Goal: Information Seeking & Learning: Compare options

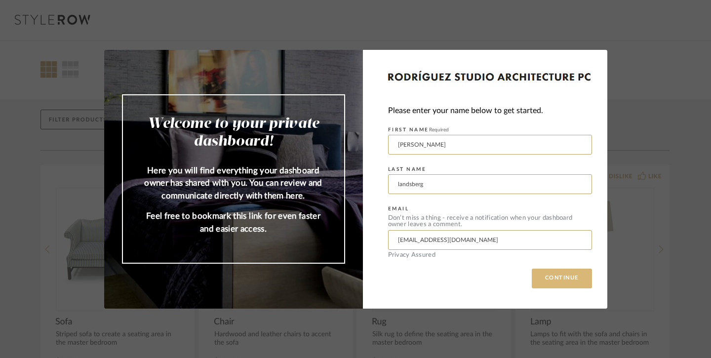
click at [572, 276] on button "CONTINUE" at bounding box center [562, 279] width 60 height 20
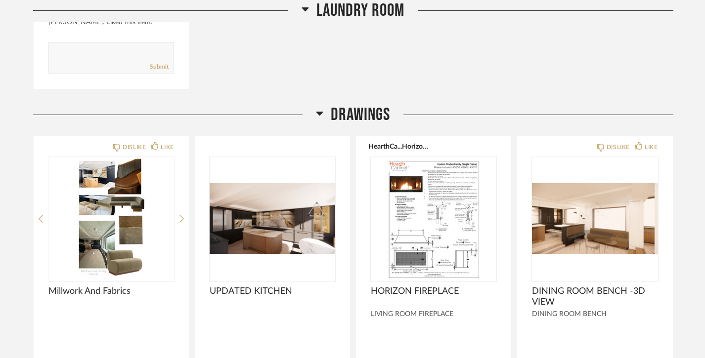
scroll to position [7639, 0]
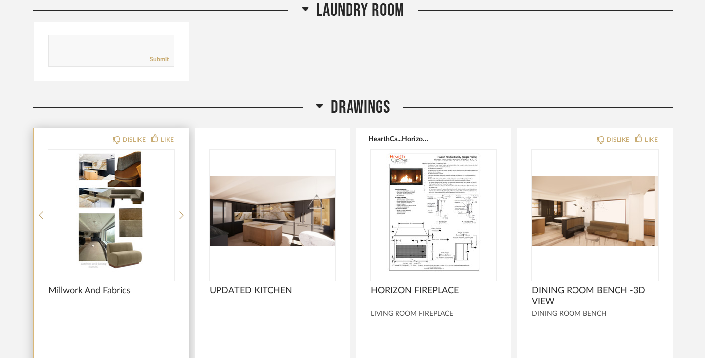
click at [102, 219] on img "0" at bounding box center [110, 212] width 125 height 124
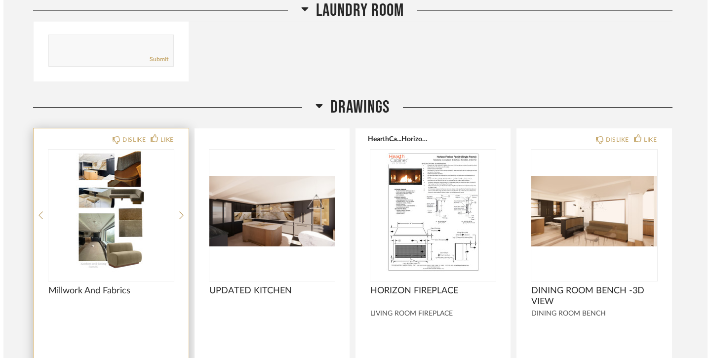
scroll to position [0, 0]
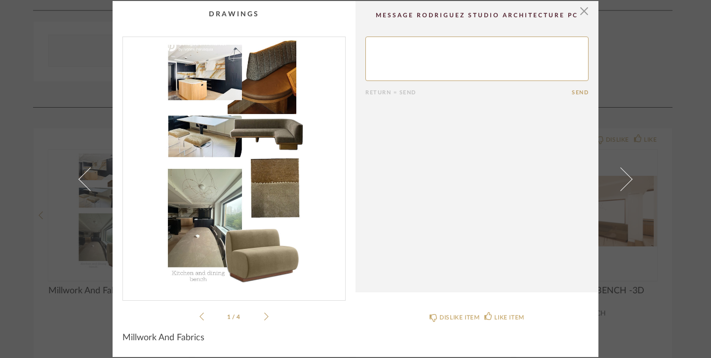
click at [230, 179] on img "0" at bounding box center [234, 164] width 222 height 255
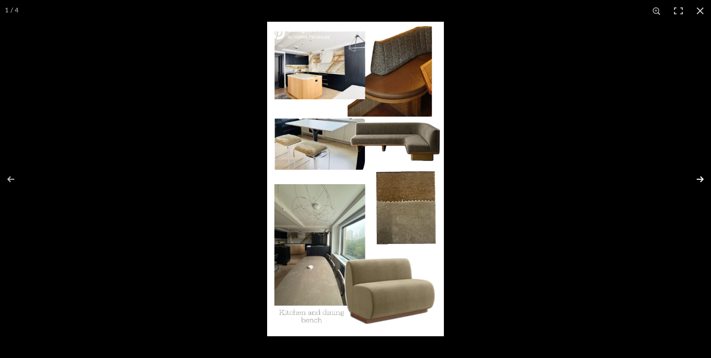
click at [702, 177] on button at bounding box center [694, 179] width 35 height 49
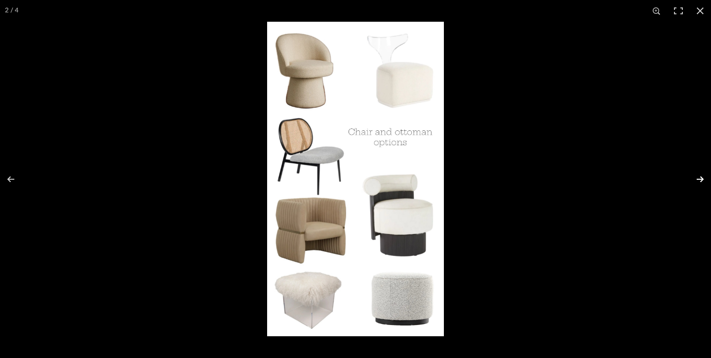
click at [702, 177] on button at bounding box center [694, 179] width 35 height 49
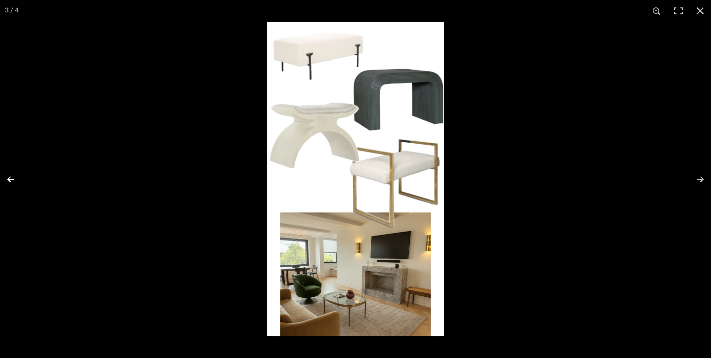
click at [8, 178] on button at bounding box center [17, 179] width 35 height 49
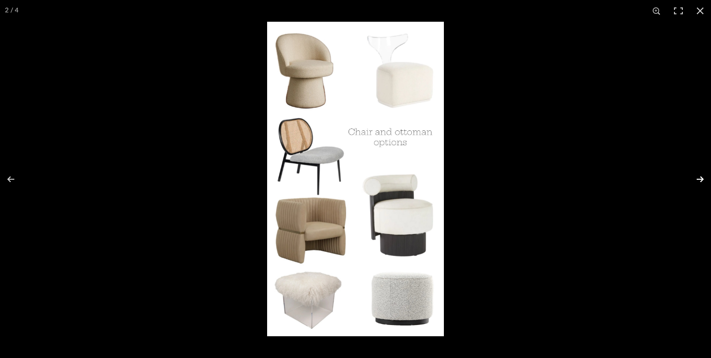
click at [702, 179] on button at bounding box center [694, 179] width 35 height 49
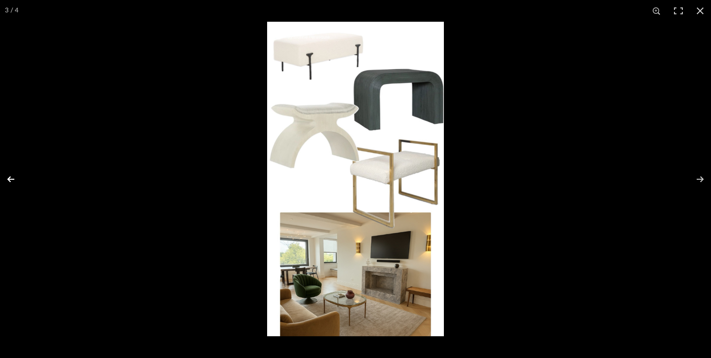
click at [8, 177] on button at bounding box center [17, 179] width 35 height 49
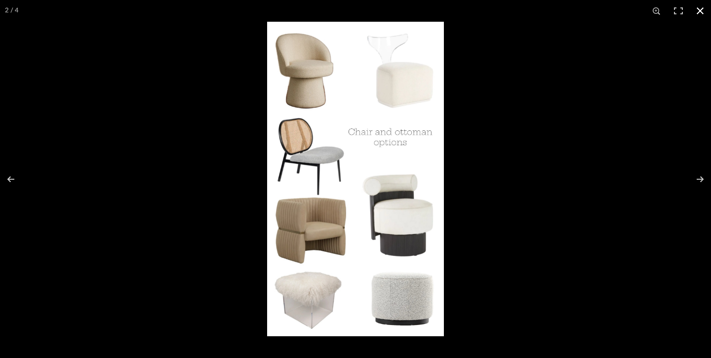
click at [539, 204] on div at bounding box center [622, 201] width 711 height 358
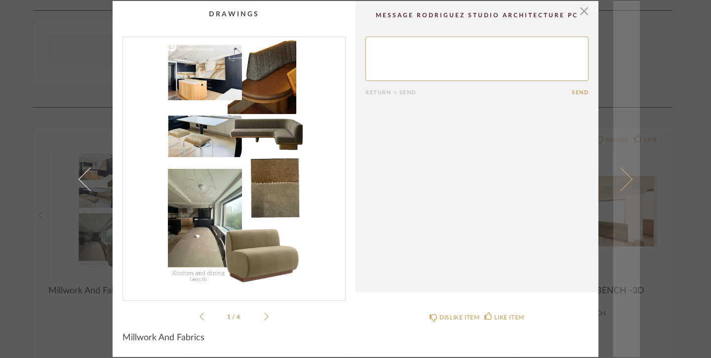
click at [622, 175] on span at bounding box center [621, 179] width 24 height 24
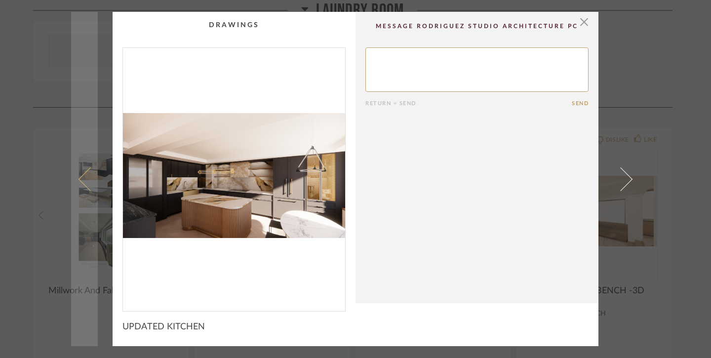
click at [80, 178] on span at bounding box center [91, 179] width 24 height 24
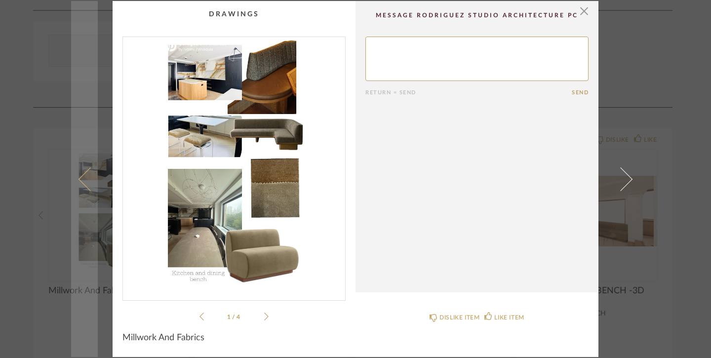
click at [79, 177] on span at bounding box center [91, 179] width 24 height 24
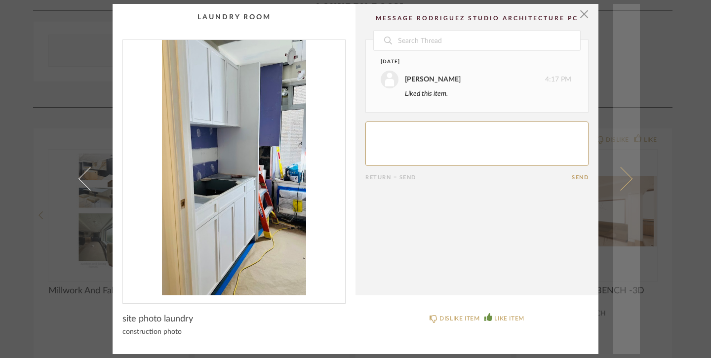
click at [626, 177] on span at bounding box center [621, 179] width 24 height 24
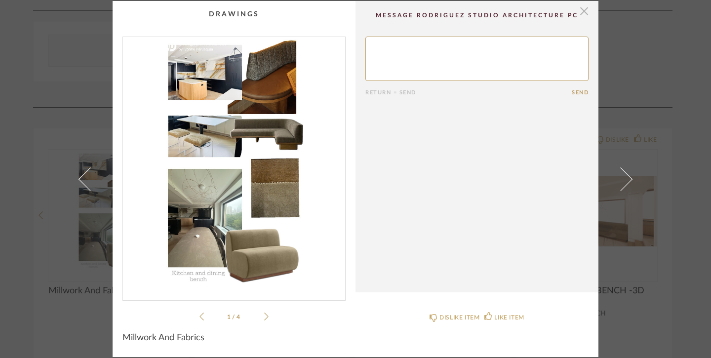
click at [580, 11] on span "button" at bounding box center [585, 11] width 20 height 20
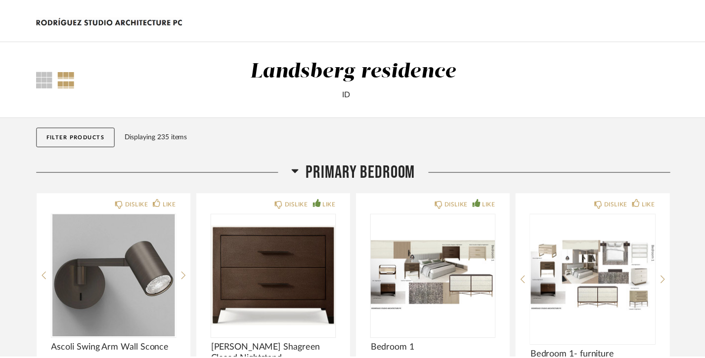
scroll to position [7639, 0]
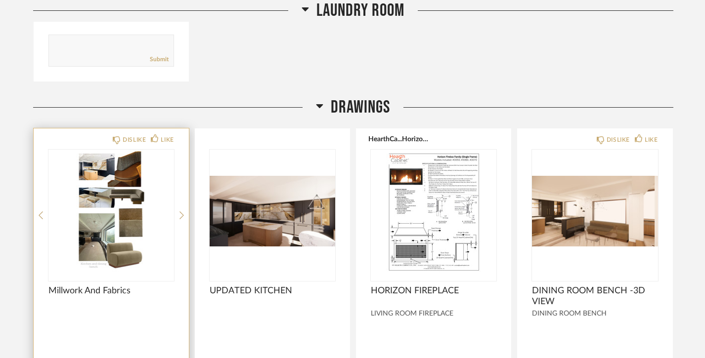
click at [114, 180] on img "0" at bounding box center [110, 212] width 125 height 124
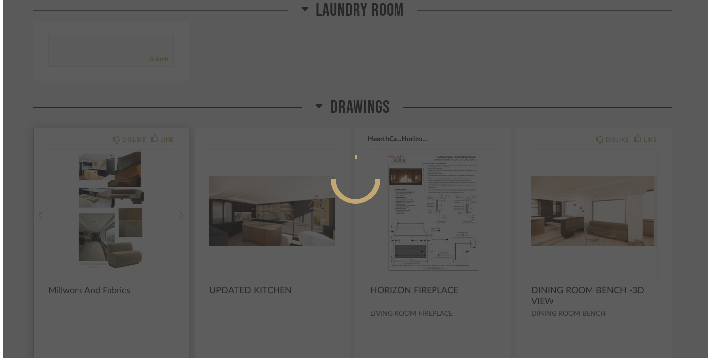
scroll to position [0, 0]
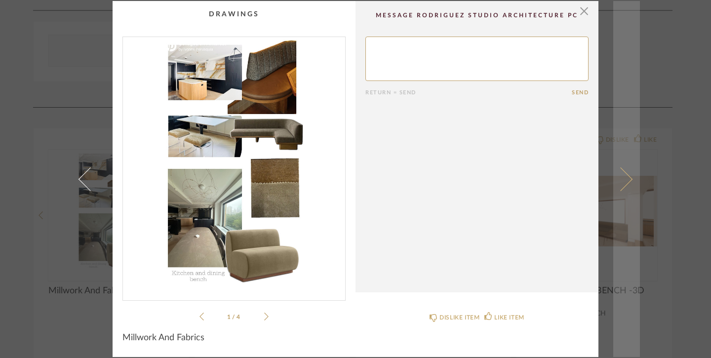
click at [625, 175] on span at bounding box center [621, 179] width 24 height 24
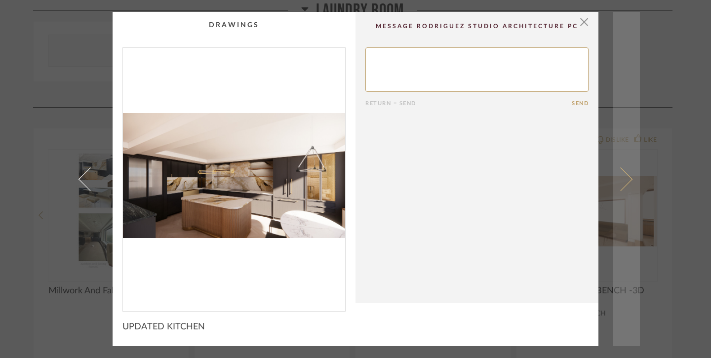
click at [625, 176] on span at bounding box center [621, 179] width 24 height 24
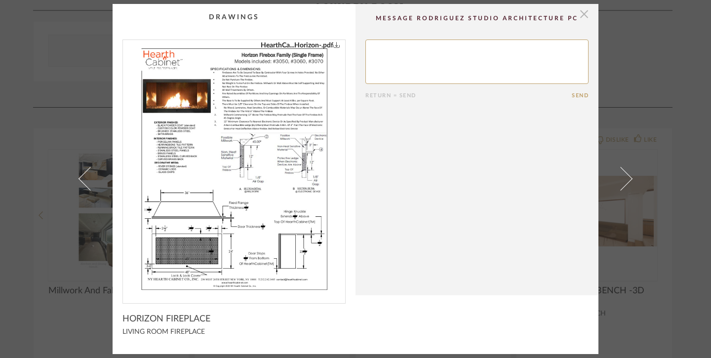
click at [579, 12] on span "button" at bounding box center [585, 14] width 20 height 20
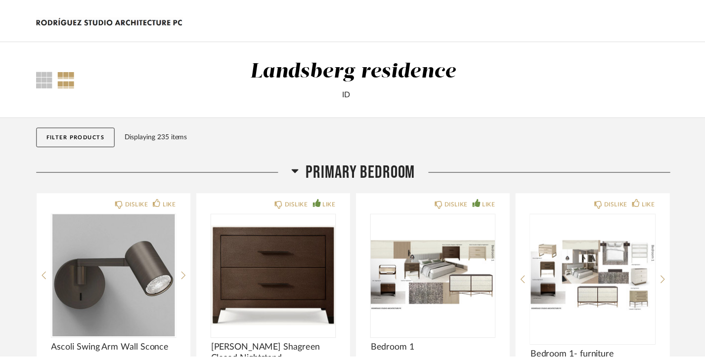
scroll to position [7639, 0]
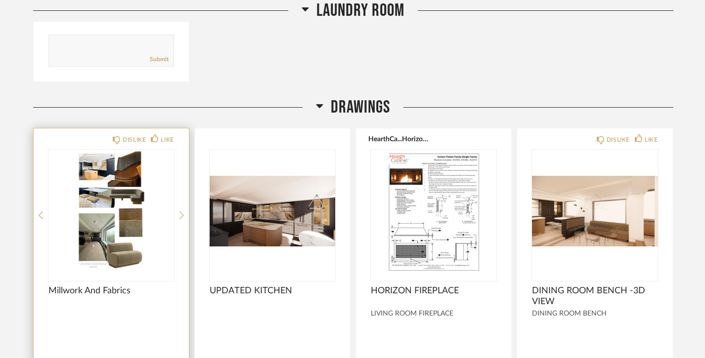
click at [88, 286] on span "Millwork And Fabrics" at bounding box center [110, 291] width 125 height 11
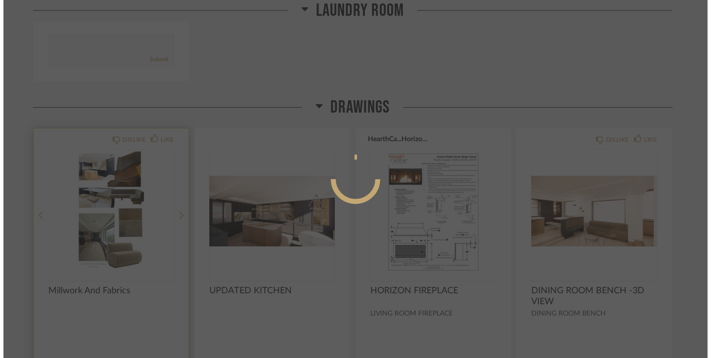
scroll to position [0, 0]
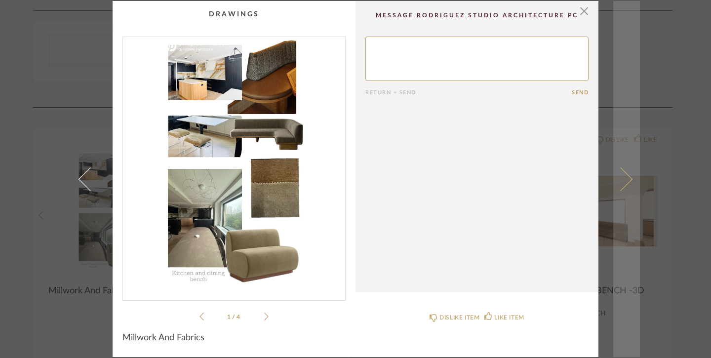
click at [625, 175] on span at bounding box center [621, 179] width 24 height 24
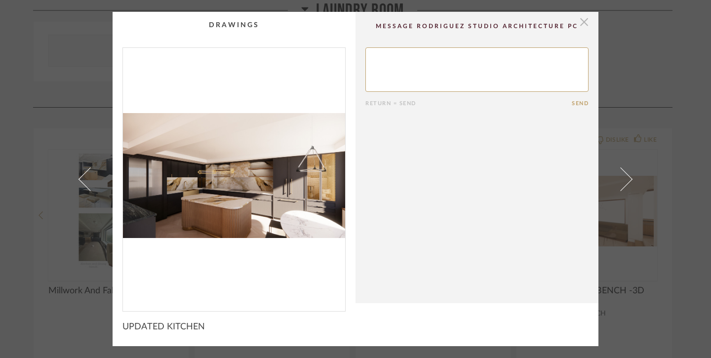
click at [582, 22] on span "button" at bounding box center [585, 22] width 20 height 20
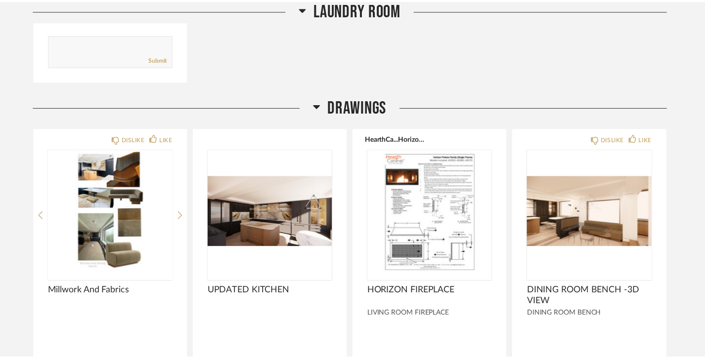
scroll to position [7639, 0]
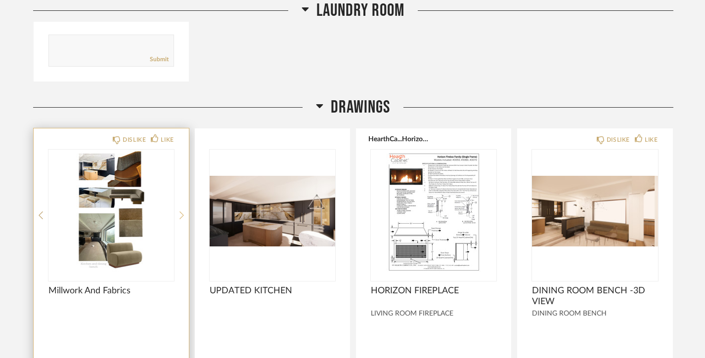
click at [181, 211] on icon at bounding box center [181, 215] width 4 height 9
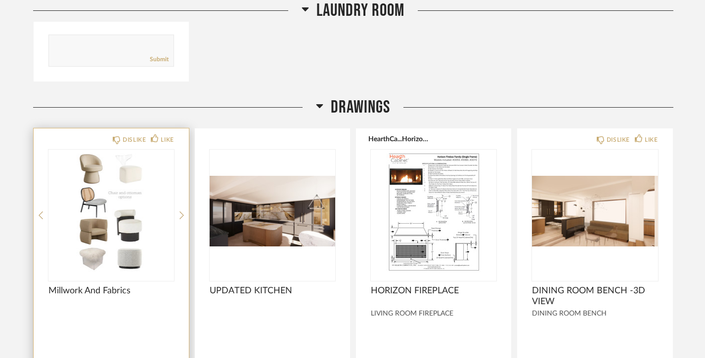
click at [106, 195] on img "1" at bounding box center [110, 212] width 125 height 124
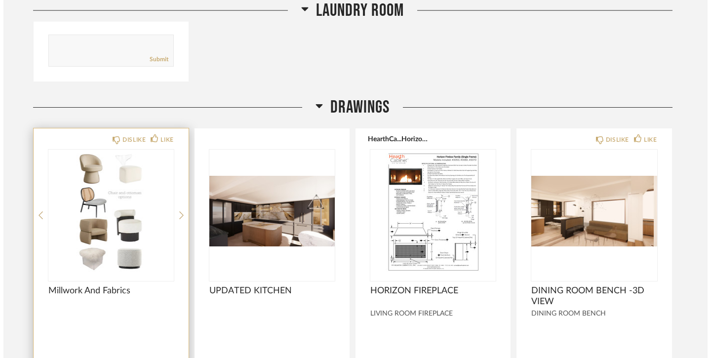
scroll to position [0, 0]
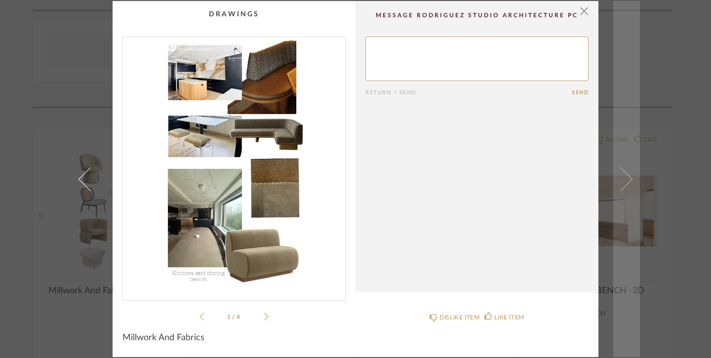
click at [625, 177] on span at bounding box center [621, 179] width 24 height 24
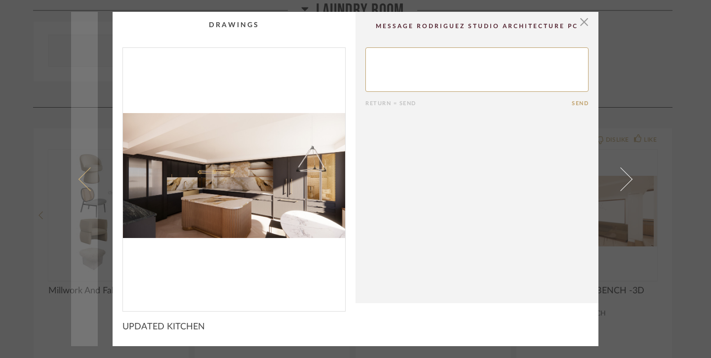
click at [78, 176] on link at bounding box center [84, 179] width 27 height 334
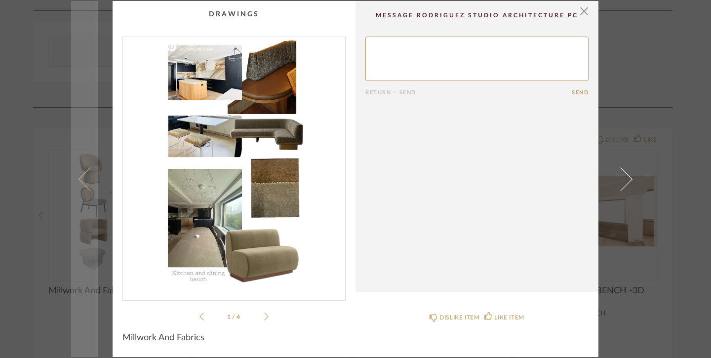
click at [79, 175] on link at bounding box center [84, 179] width 27 height 356
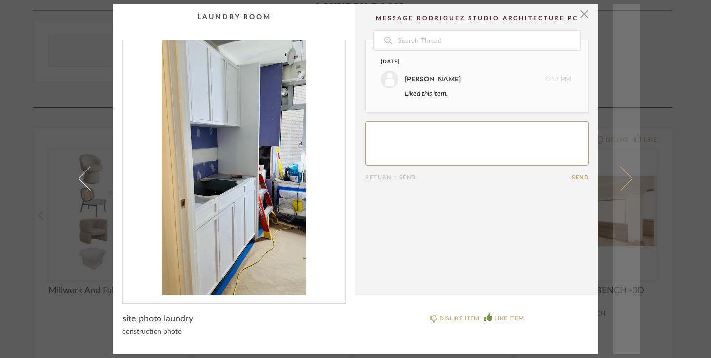
click at [627, 179] on span at bounding box center [621, 179] width 24 height 24
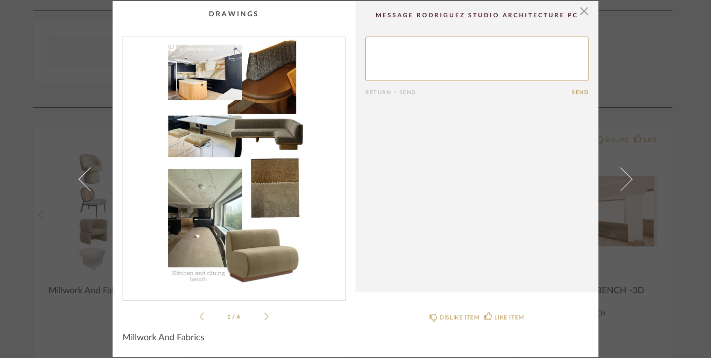
click at [200, 315] on icon at bounding box center [202, 316] width 4 height 9
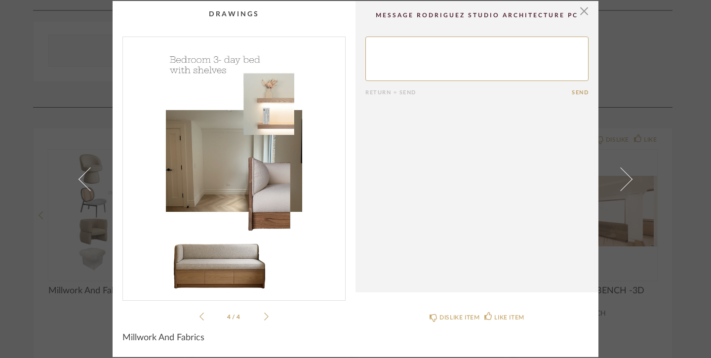
click at [264, 314] on icon at bounding box center [266, 316] width 4 height 9
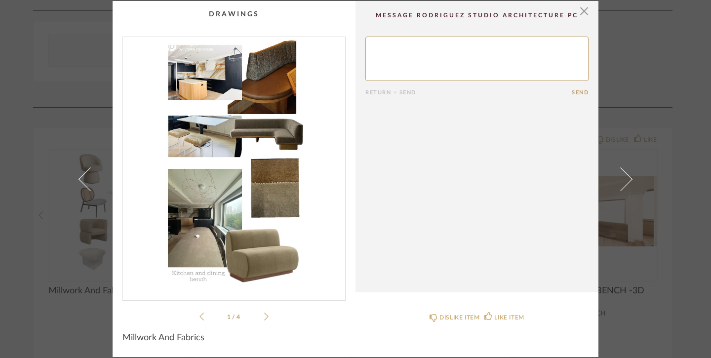
click at [264, 314] on icon at bounding box center [266, 316] width 4 height 9
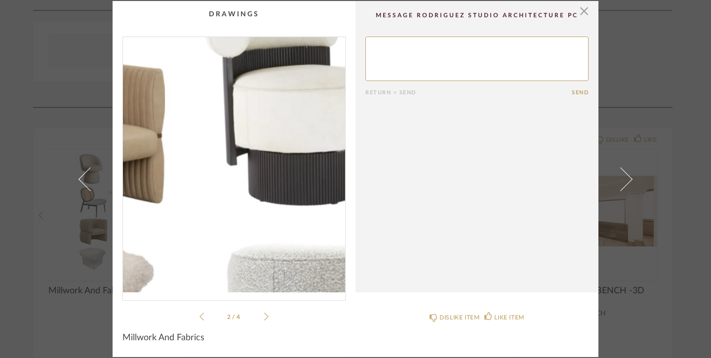
click at [246, 214] on img "1" at bounding box center [234, 164] width 222 height 255
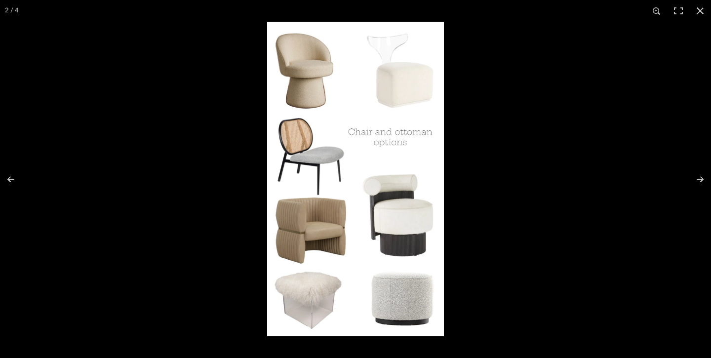
click at [405, 300] on img at bounding box center [355, 179] width 177 height 315
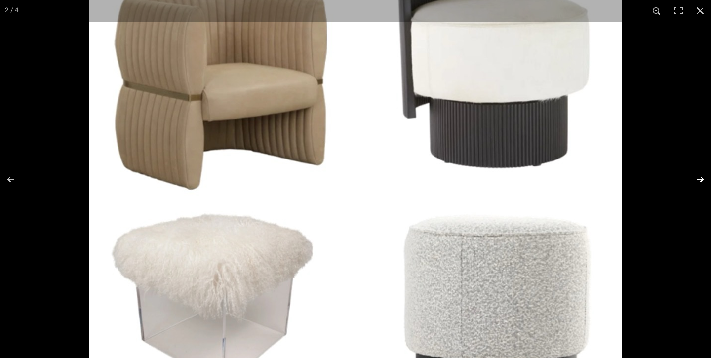
click at [702, 174] on button at bounding box center [694, 179] width 35 height 49
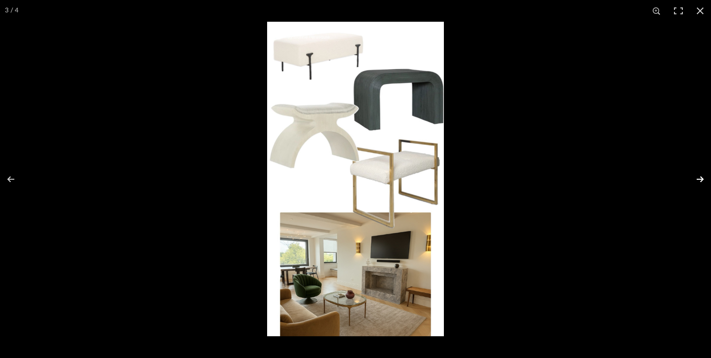
click at [702, 179] on button at bounding box center [694, 179] width 35 height 49
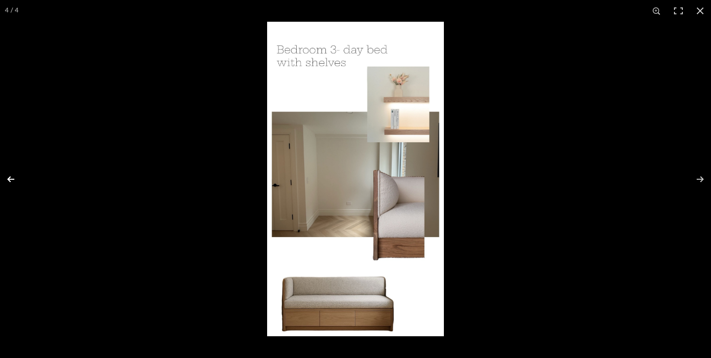
click at [11, 177] on button at bounding box center [17, 179] width 35 height 49
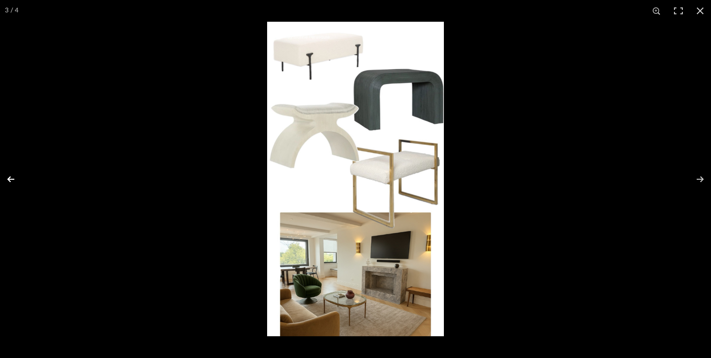
click at [11, 177] on button at bounding box center [17, 179] width 35 height 49
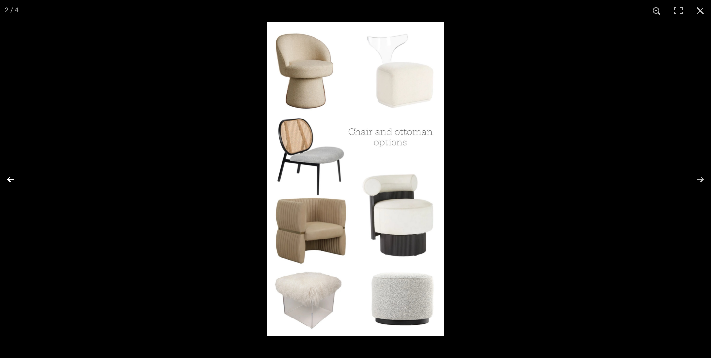
click at [11, 177] on button at bounding box center [17, 179] width 35 height 49
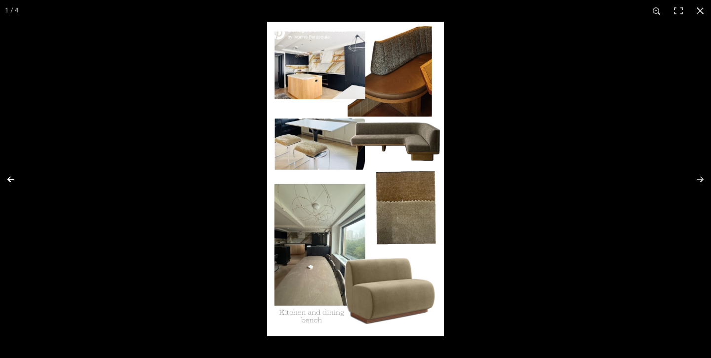
click at [13, 179] on button at bounding box center [17, 179] width 35 height 49
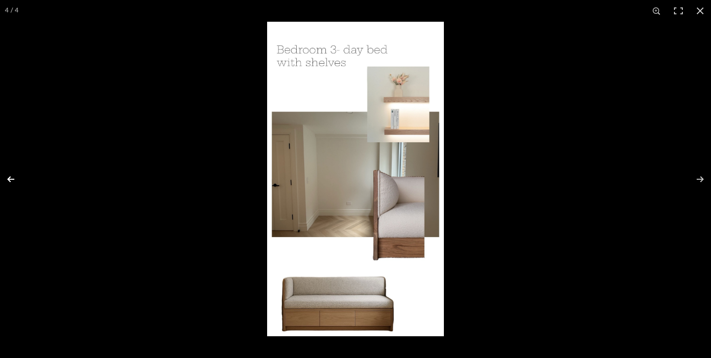
click at [13, 179] on button at bounding box center [17, 179] width 35 height 49
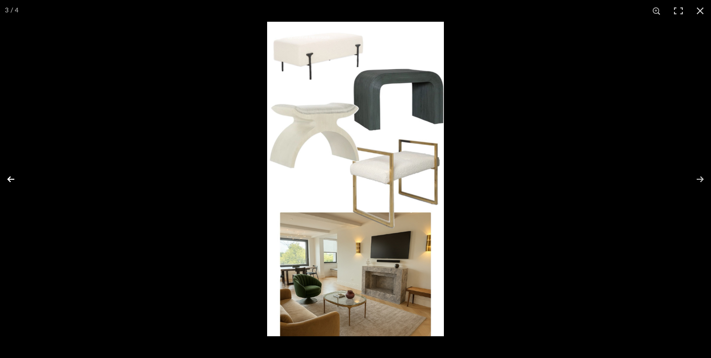
click at [13, 179] on button at bounding box center [17, 179] width 35 height 49
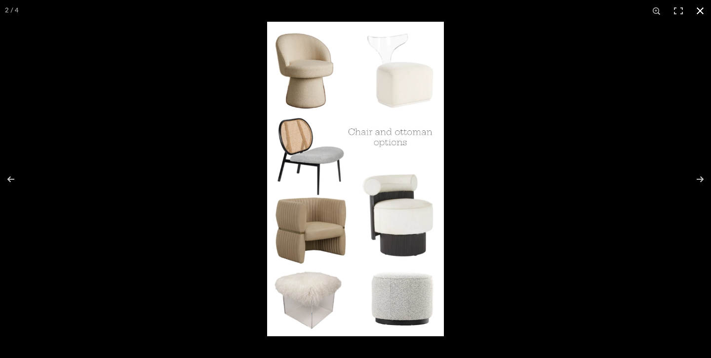
click at [700, 11] on button at bounding box center [701, 11] width 22 height 22
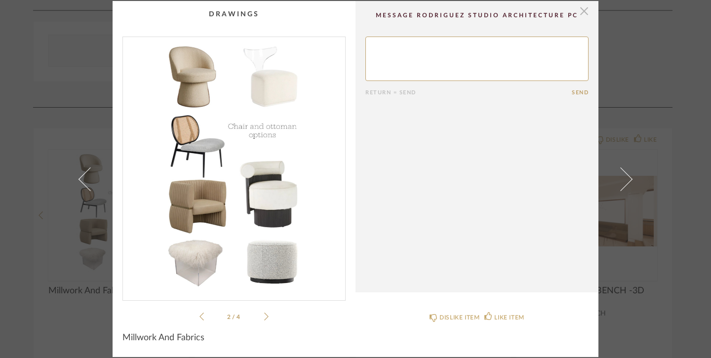
click at [583, 10] on span "button" at bounding box center [585, 11] width 20 height 20
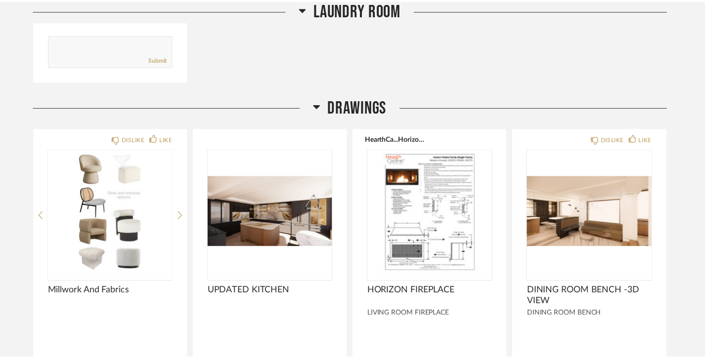
scroll to position [7639, 0]
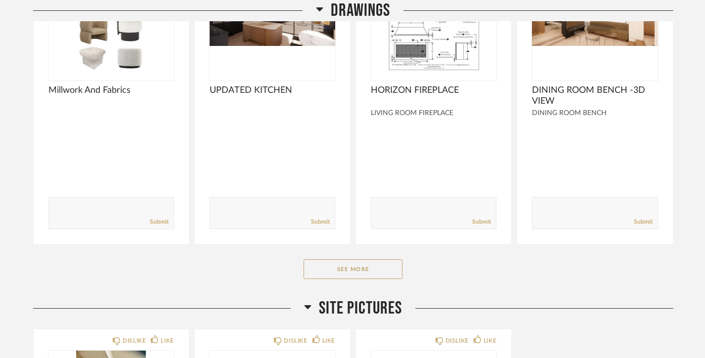
scroll to position [7844, 0]
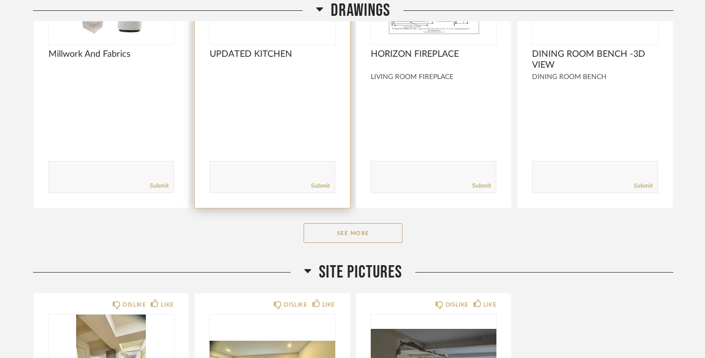
scroll to position [7884, 0]
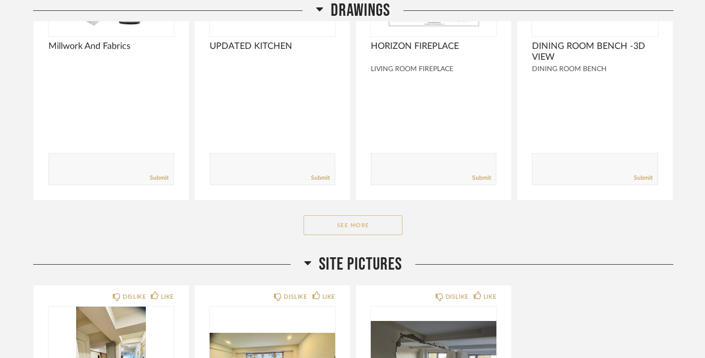
click at [364, 215] on button "See More" at bounding box center [352, 225] width 99 height 20
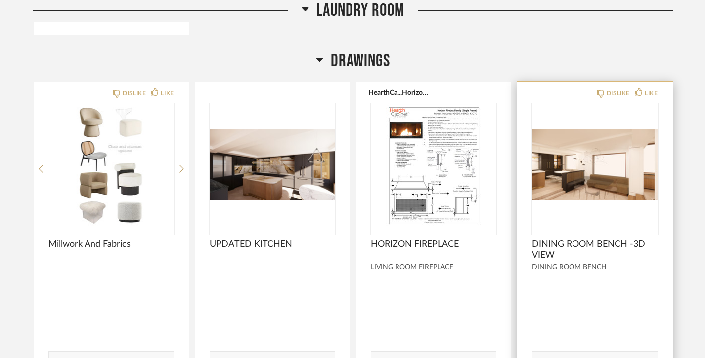
scroll to position [7680, 0]
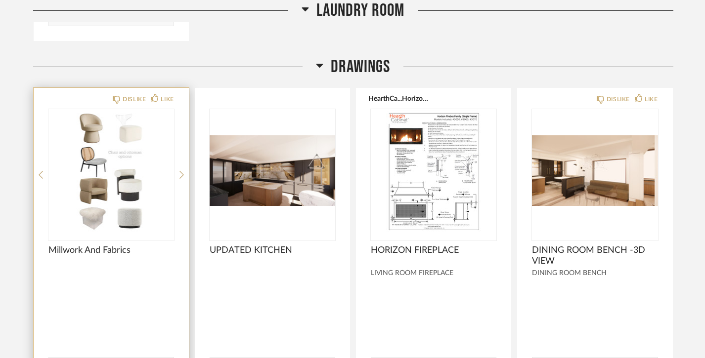
click at [97, 245] on span "Millwork And Fabrics" at bounding box center [110, 250] width 125 height 11
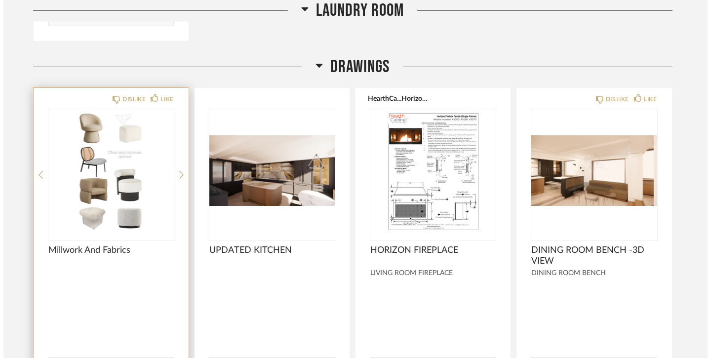
scroll to position [0, 0]
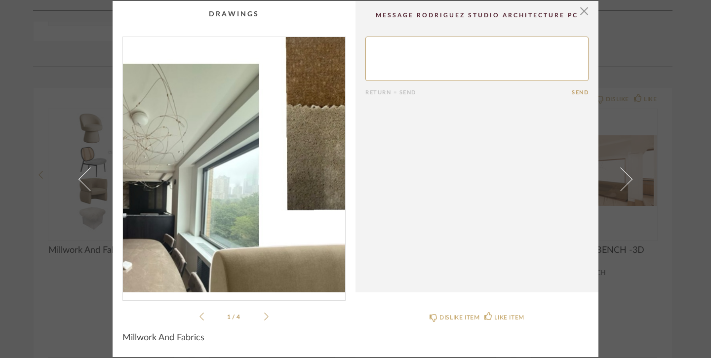
click at [230, 203] on img "0" at bounding box center [234, 164] width 222 height 255
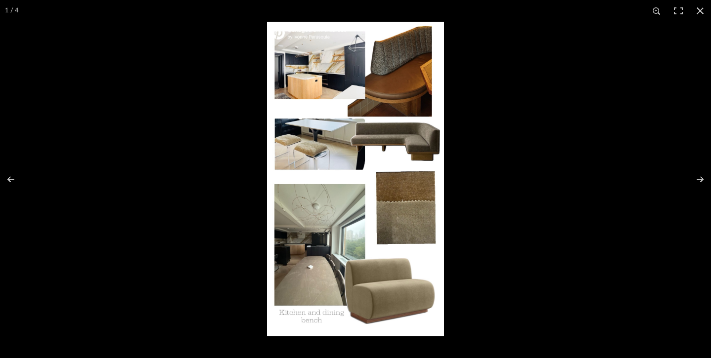
click at [411, 197] on img at bounding box center [355, 179] width 177 height 315
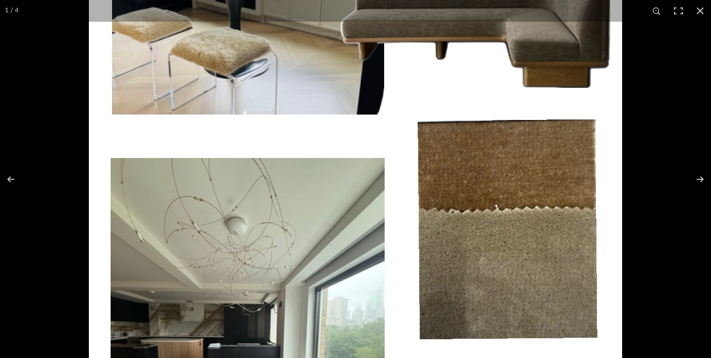
click at [409, 224] on img at bounding box center [356, 142] width 534 height 949
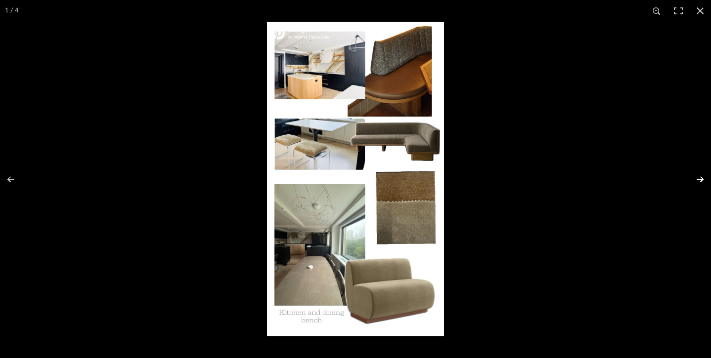
click at [702, 177] on button at bounding box center [694, 179] width 35 height 49
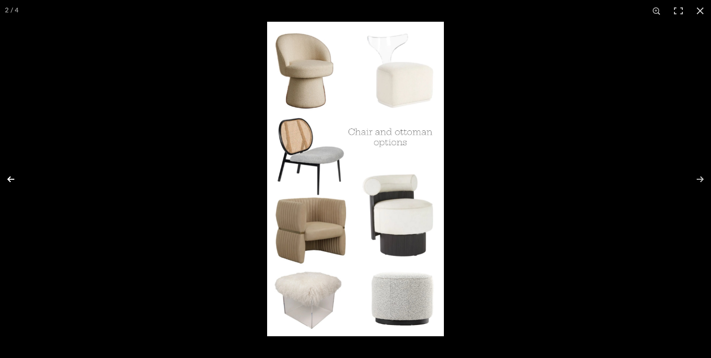
click at [9, 177] on button at bounding box center [17, 179] width 35 height 49
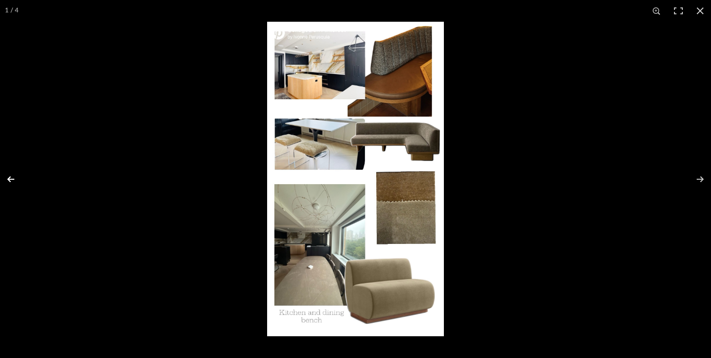
click at [9, 177] on button at bounding box center [17, 179] width 35 height 49
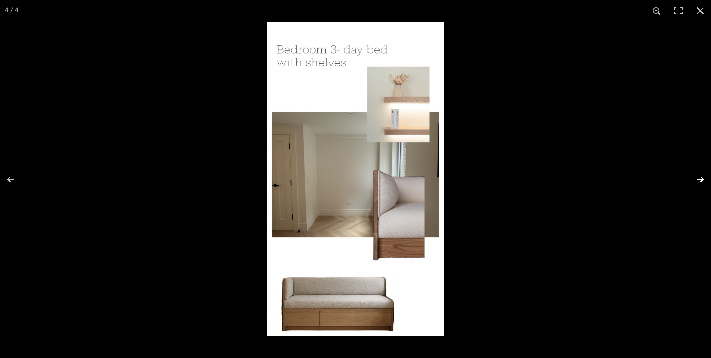
click at [702, 177] on button at bounding box center [694, 179] width 35 height 49
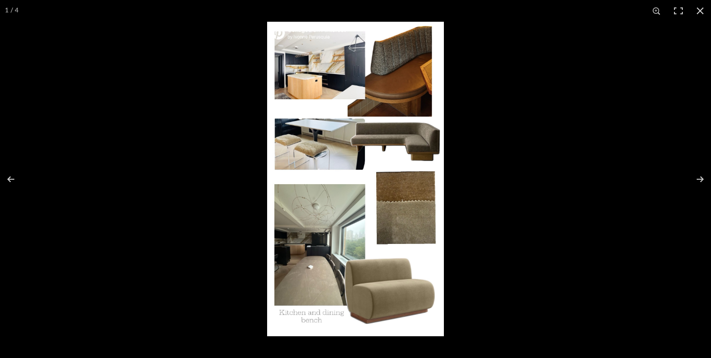
click at [406, 220] on img at bounding box center [355, 179] width 177 height 315
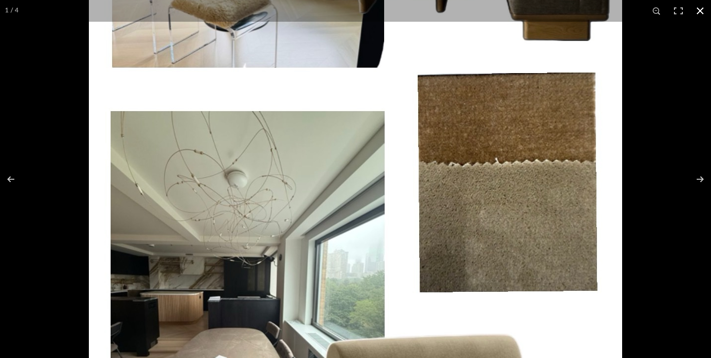
click at [701, 8] on button at bounding box center [701, 11] width 22 height 22
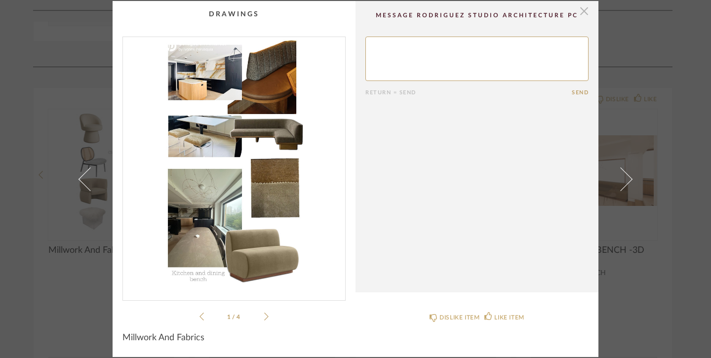
click at [580, 10] on span "button" at bounding box center [585, 11] width 20 height 20
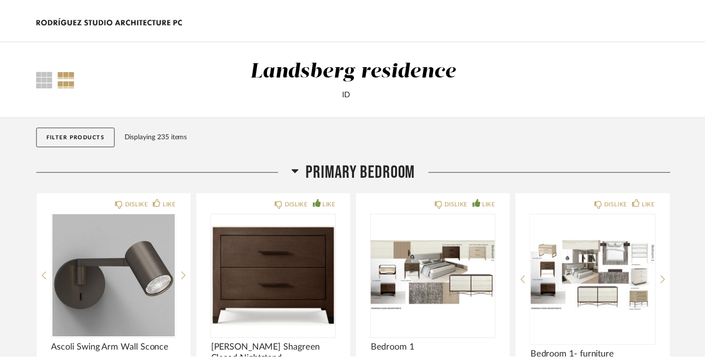
scroll to position [7680, 0]
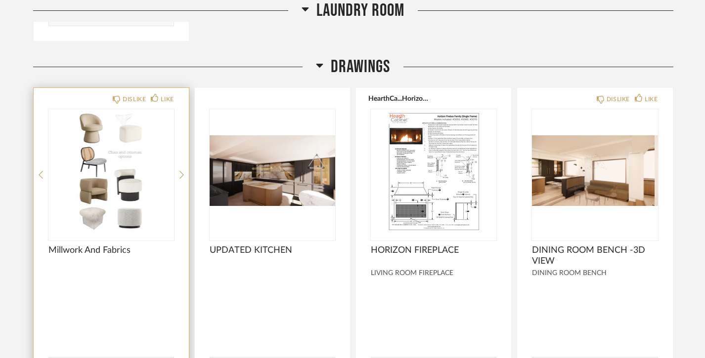
click at [154, 160] on img "1" at bounding box center [110, 171] width 125 height 124
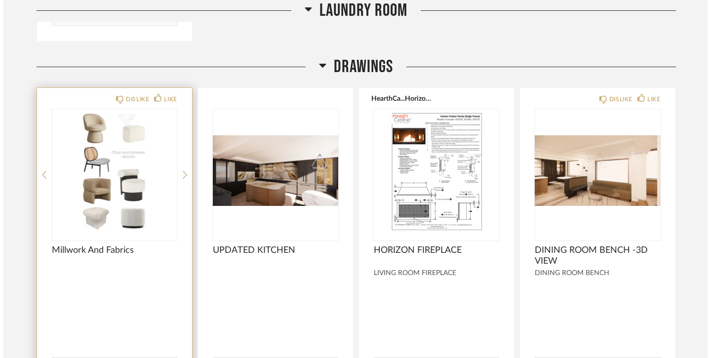
scroll to position [0, 0]
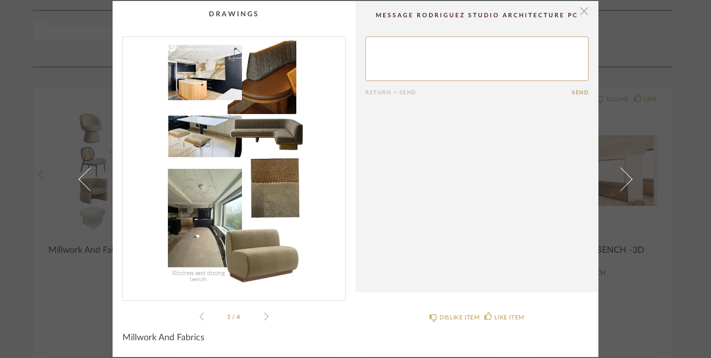
click at [581, 11] on span "button" at bounding box center [585, 11] width 20 height 20
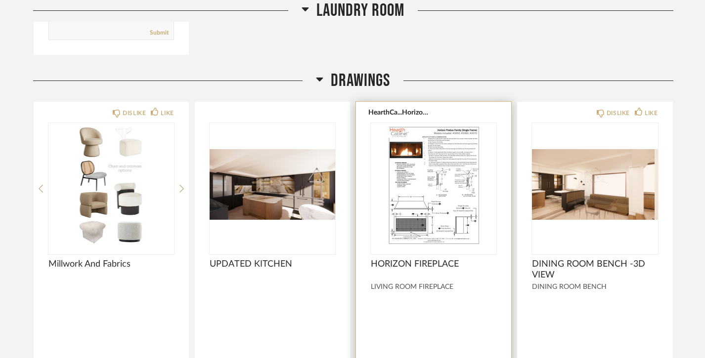
scroll to position [7664, 0]
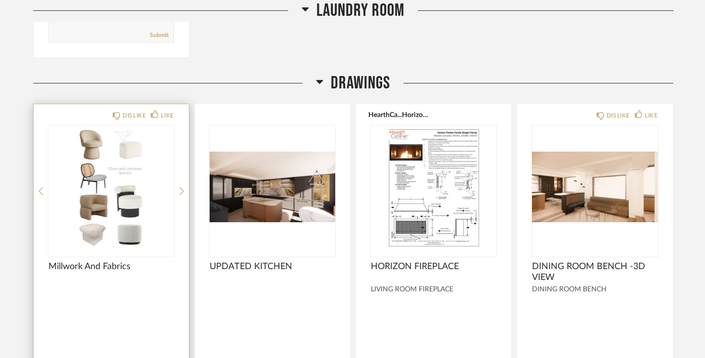
click at [130, 171] on img "1" at bounding box center [110, 187] width 125 height 124
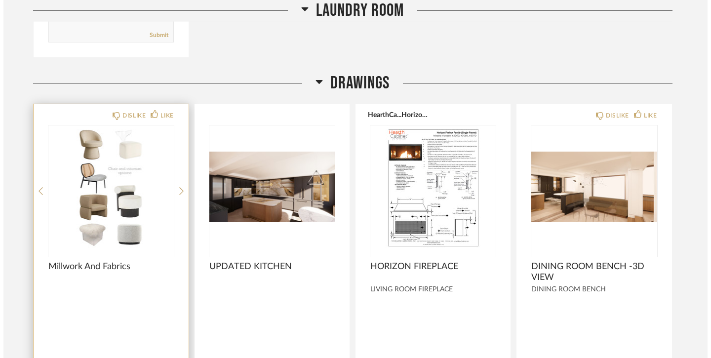
scroll to position [0, 0]
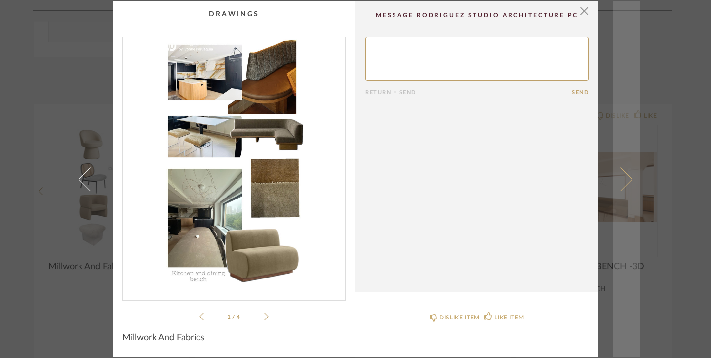
click at [625, 178] on span at bounding box center [621, 179] width 24 height 24
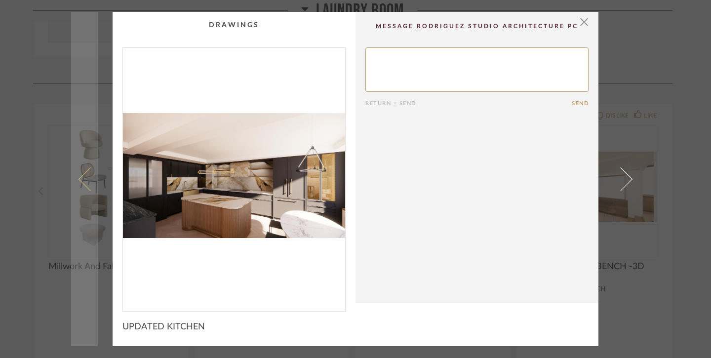
click at [80, 175] on span at bounding box center [91, 179] width 24 height 24
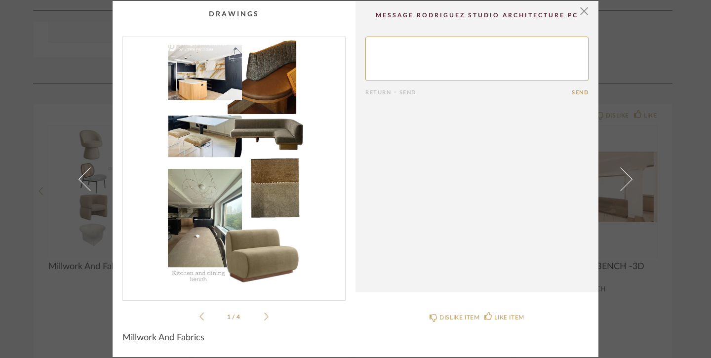
click at [264, 316] on icon at bounding box center [266, 316] width 4 height 9
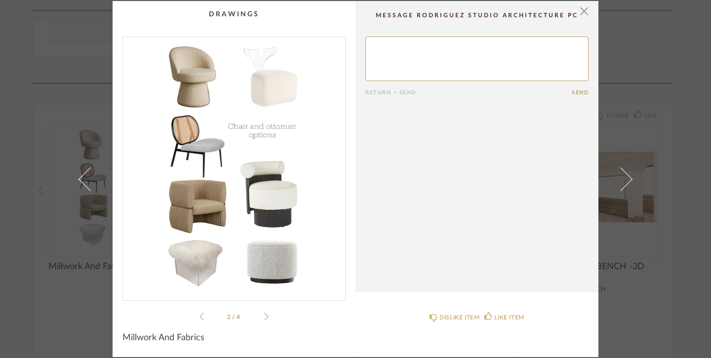
click at [264, 316] on icon at bounding box center [266, 317] width 4 height 8
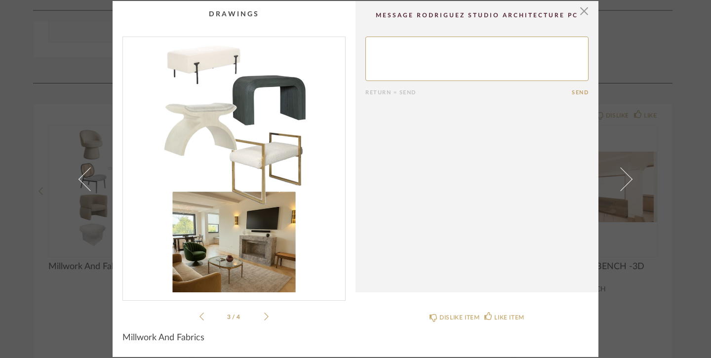
click at [264, 316] on icon at bounding box center [266, 316] width 4 height 9
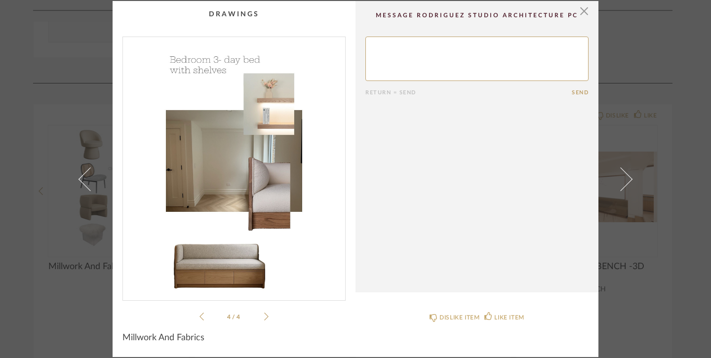
click at [681, 137] on div "× 4 / 4 Return = Send Send Millwork And Fabrics DISLIKE ITEM LIKE ITEM" at bounding box center [355, 179] width 711 height 358
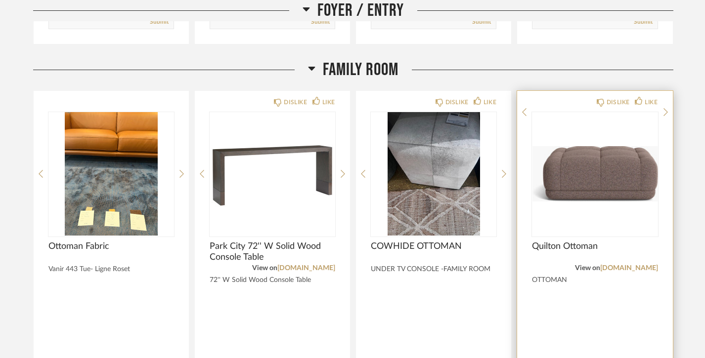
scroll to position [6173, 0]
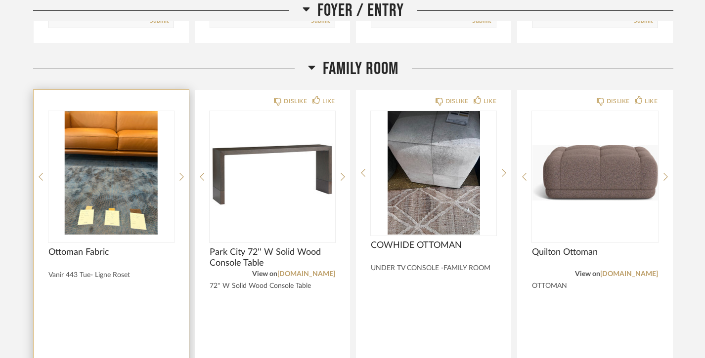
click at [105, 162] on img "0" at bounding box center [110, 173] width 125 height 124
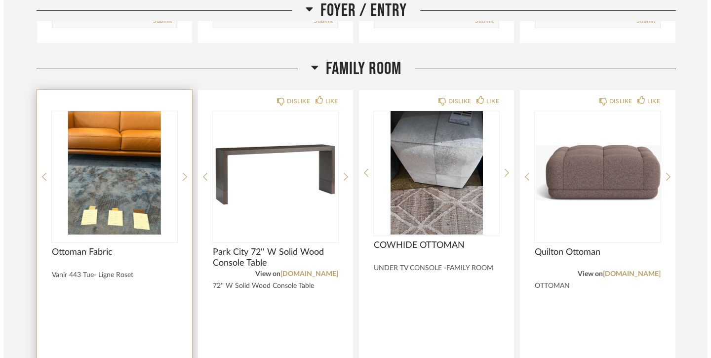
scroll to position [0, 0]
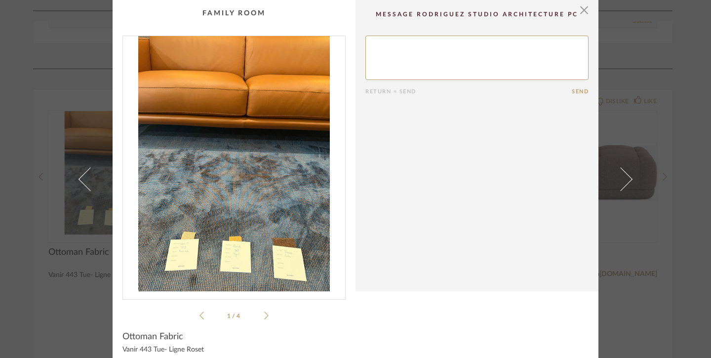
click at [264, 313] on icon at bounding box center [266, 315] width 4 height 9
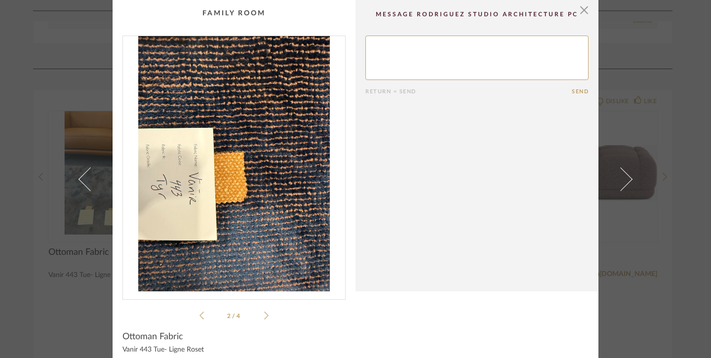
click at [264, 313] on icon at bounding box center [266, 315] width 4 height 9
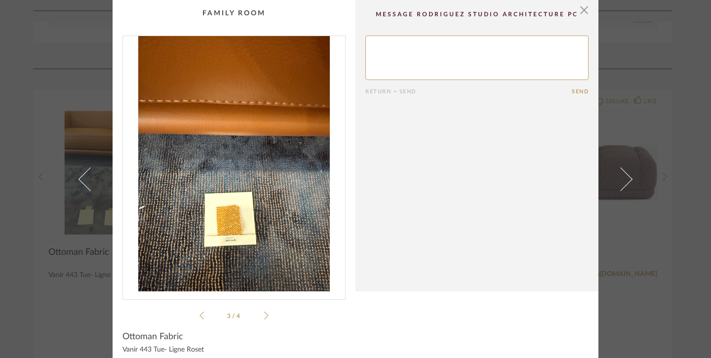
click at [264, 312] on icon at bounding box center [266, 315] width 4 height 9
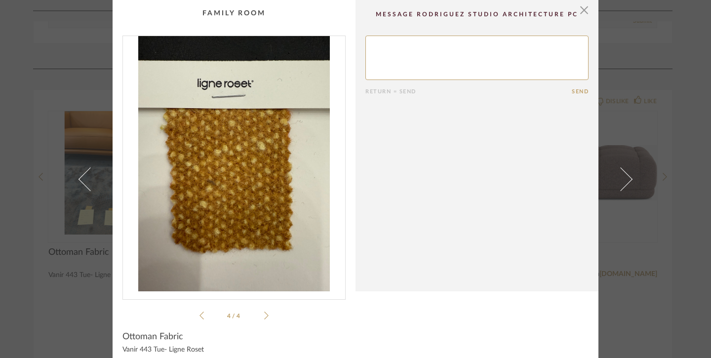
click at [200, 314] on icon at bounding box center [202, 315] width 4 height 9
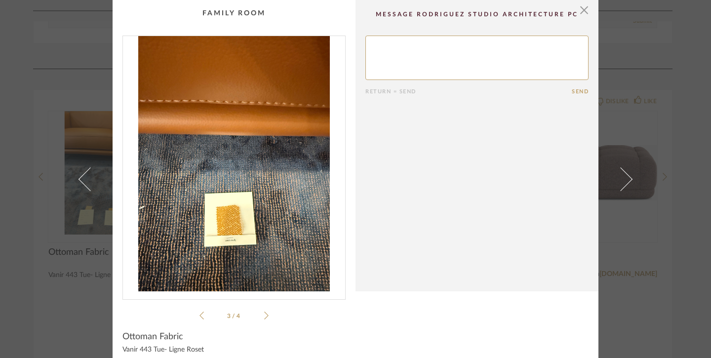
click at [200, 314] on icon at bounding box center [202, 315] width 4 height 9
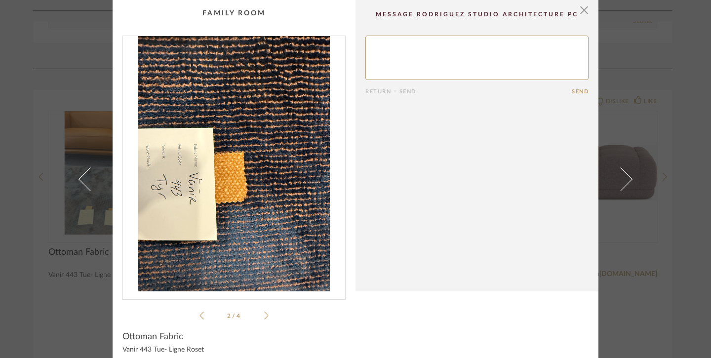
click at [200, 315] on icon at bounding box center [202, 315] width 4 height 9
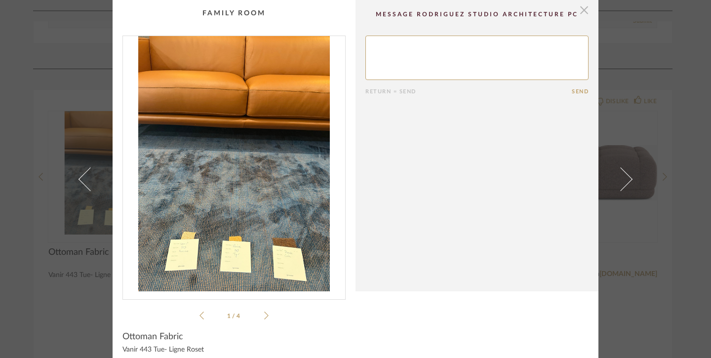
click at [581, 9] on span "button" at bounding box center [585, 10] width 20 height 20
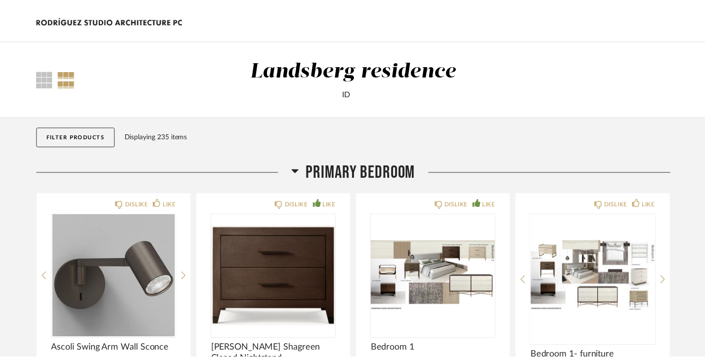
scroll to position [6173, 0]
